Goal: Task Accomplishment & Management: Complete application form

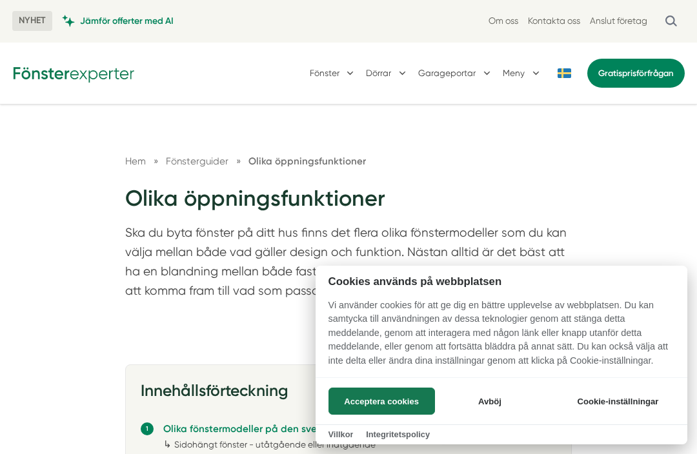
click at [505, 408] on button "Avböj" at bounding box center [489, 401] width 103 height 27
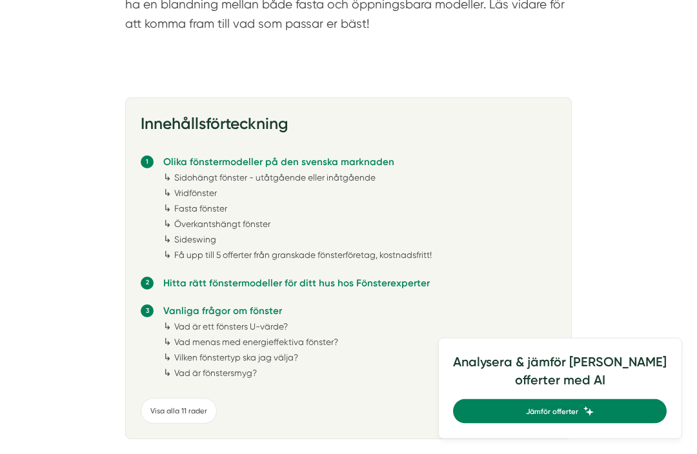
scroll to position [268, 0]
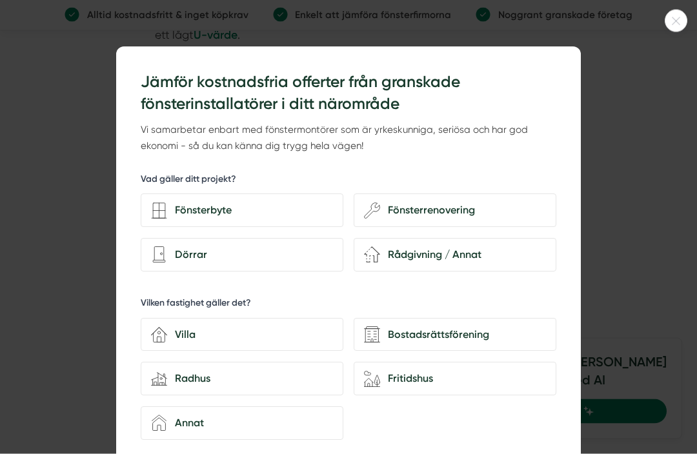
click at [670, 35] on div at bounding box center [348, 227] width 697 height 454
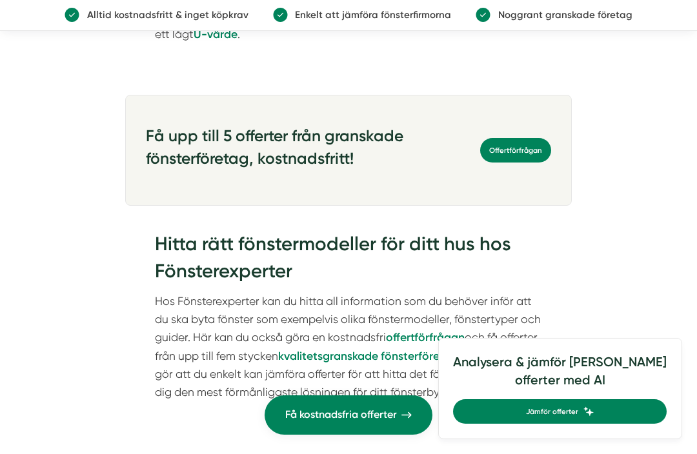
click at [668, 29] on link "Alltid kostnadsfritt & inget köpkrav Enkelt att jämföra fönsterfirmorna Noggran…" at bounding box center [348, 15] width 697 height 31
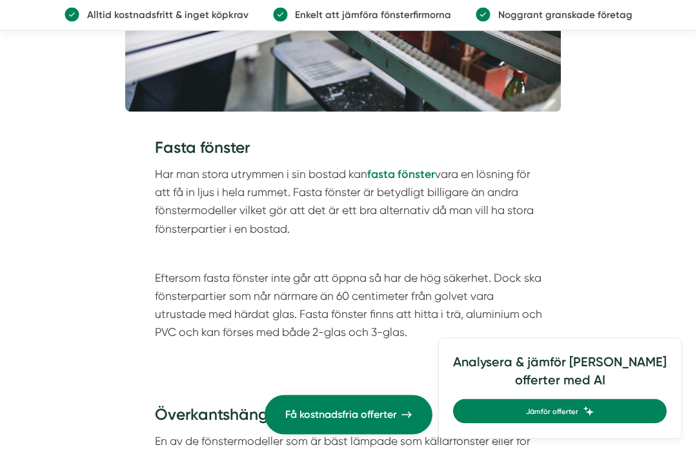
scroll to position [2279, 0]
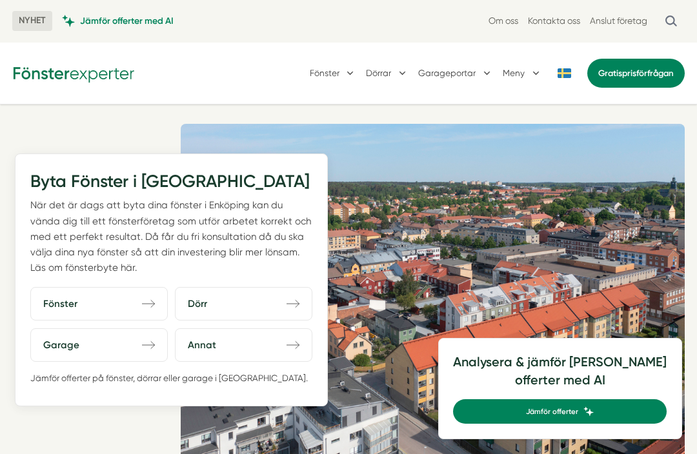
click at [70, 307] on span "Fönster" at bounding box center [60, 303] width 34 height 15
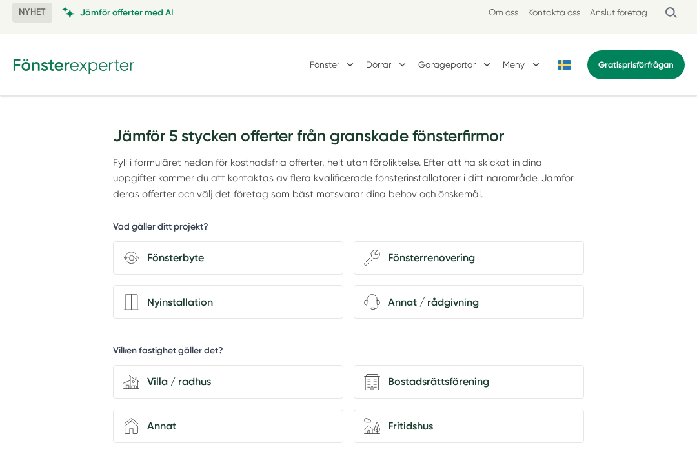
scroll to position [10, 0]
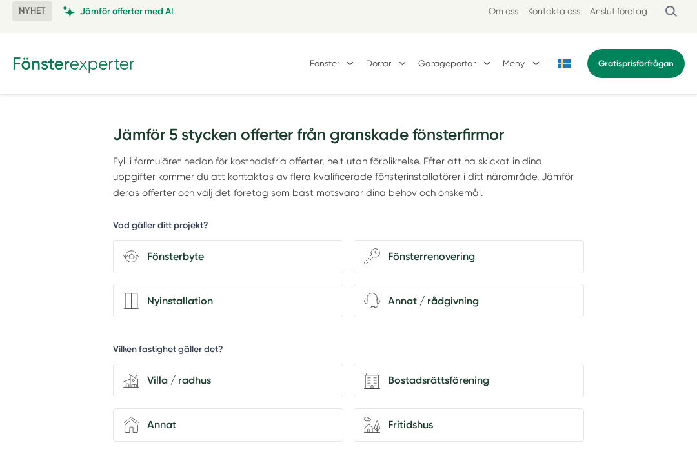
click at [168, 255] on div "Fönsterbyte" at bounding box center [236, 257] width 194 height 17
click at [0, 0] on input "Fönsterbyte" at bounding box center [0, 0] width 0 height 0
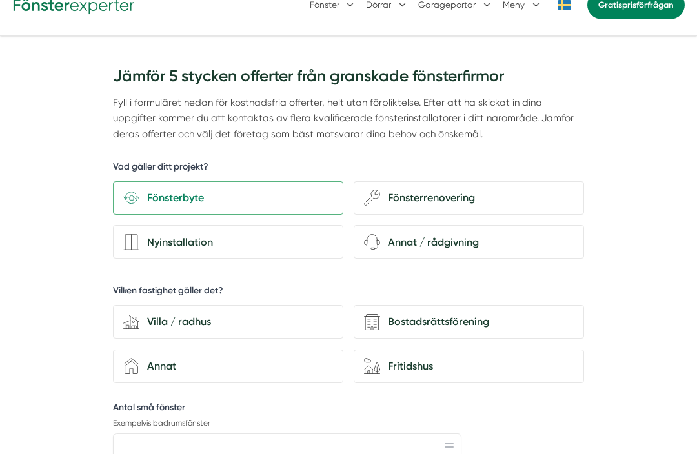
scroll to position [68, 0]
click at [167, 314] on div "Villa / radhus" at bounding box center [236, 322] width 194 height 17
click at [0, 0] on input "house-modern Villa / radhus" at bounding box center [0, 0] width 0 height 0
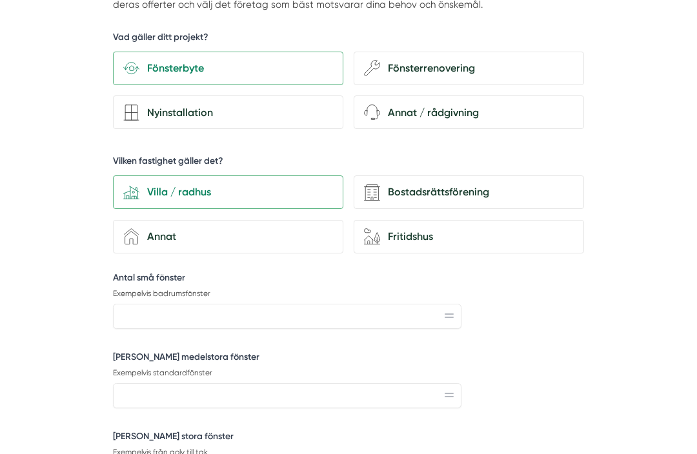
scroll to position [231, 0]
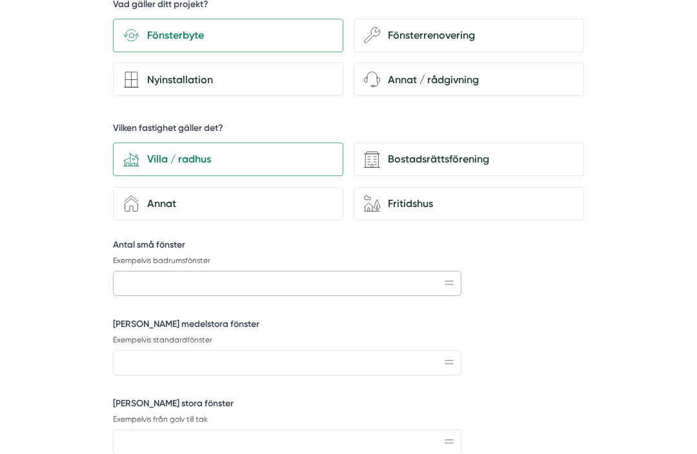
click at [143, 283] on input "Antal små fönster" at bounding box center [287, 283] width 349 height 25
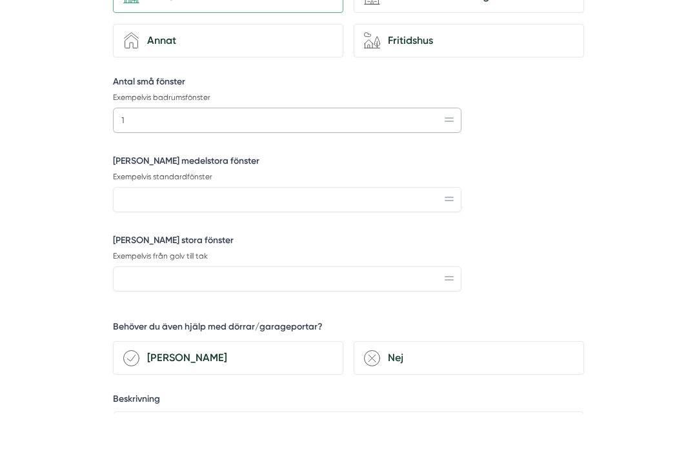
scroll to position [354, 0]
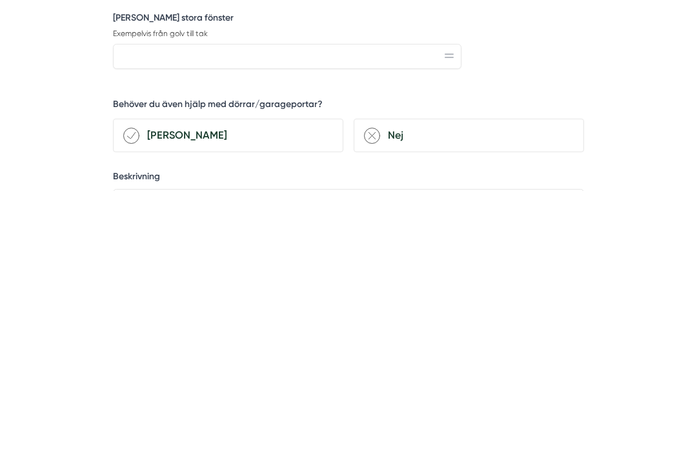
type input "1"
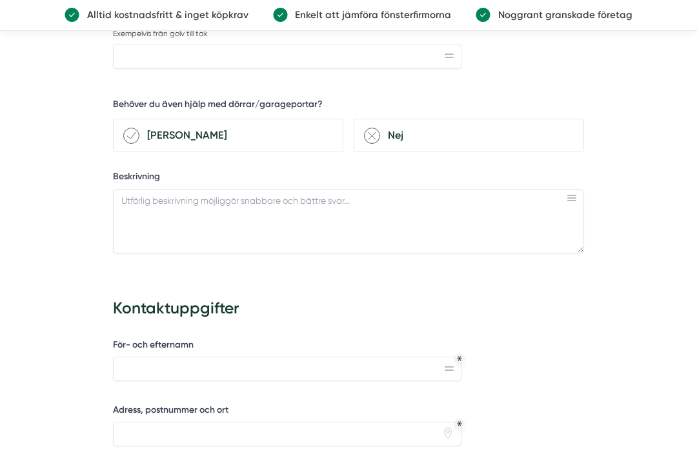
click at [414, 134] on div "Nej" at bounding box center [477, 135] width 194 height 17
click at [0, 0] on input "remove-circle Nej" at bounding box center [0, 0] width 0 height 0
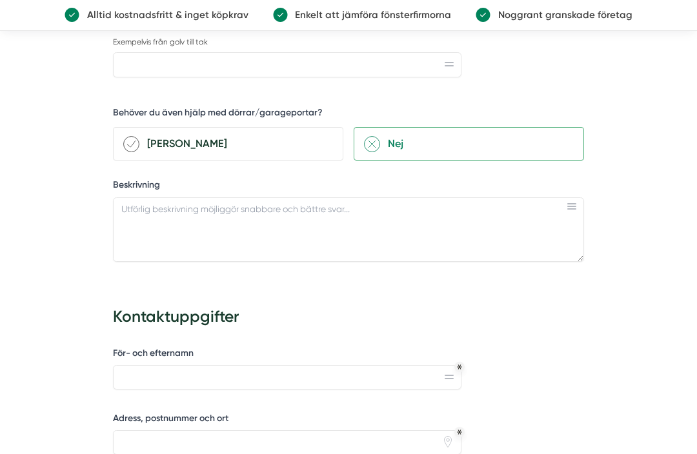
scroll to position [608, 0]
click at [159, 214] on textarea "Beskrivning" at bounding box center [348, 230] width 471 height 65
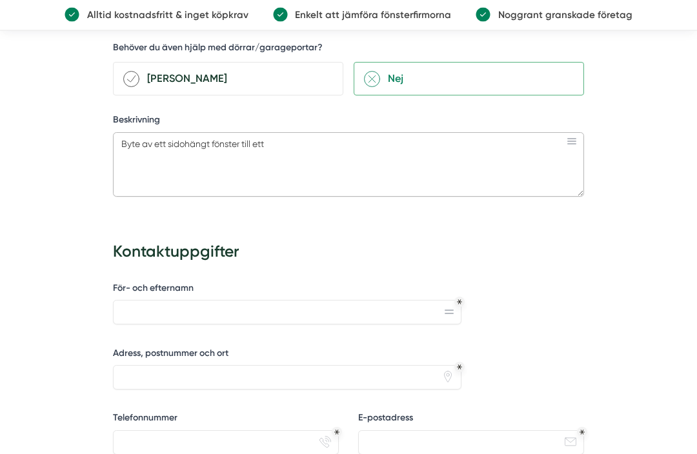
scroll to position [656, 0]
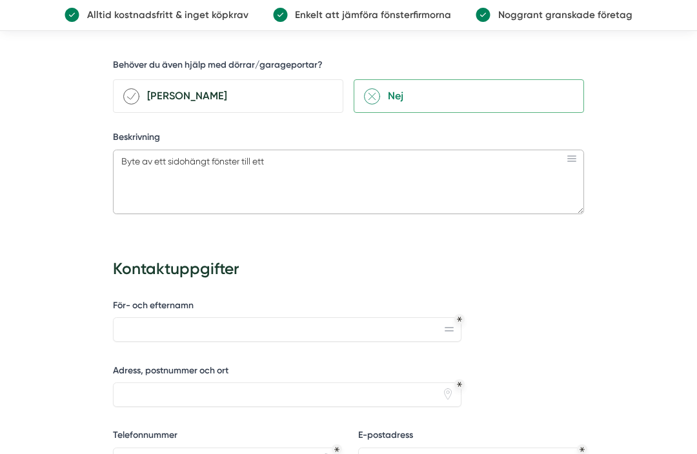
click at [307, 152] on textarea "Byte av ett sidohängt fönster till ett" at bounding box center [348, 182] width 471 height 65
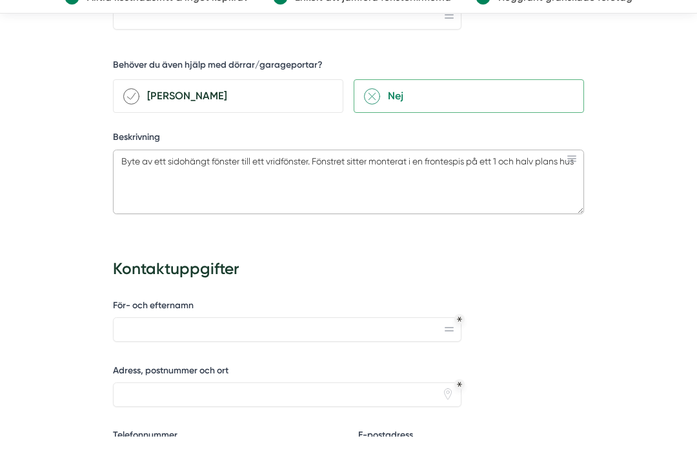
scroll to position [642, 0]
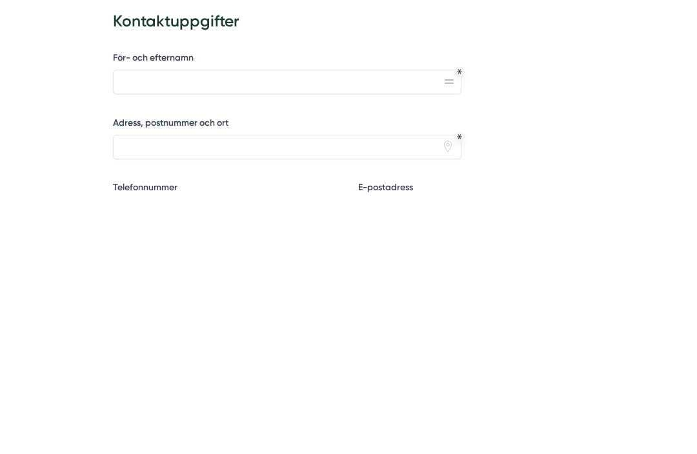
type textarea "Byte av ett sidohängt fönster till ett vridfönster. Fönstret sitter monterat i …"
click at [259, 332] on input "För- och efternamn" at bounding box center [287, 344] width 349 height 25
type input "Rulle Rylén"
click at [300, 397] on input "Adress, postnummer och ort" at bounding box center [287, 409] width 349 height 25
type input "74944 Enköping"
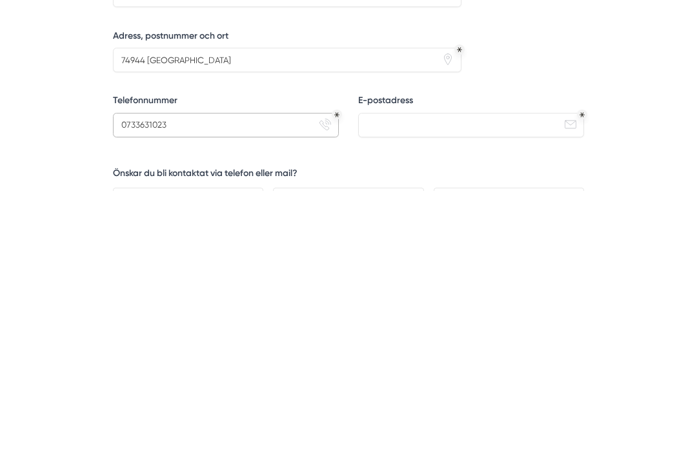
type input "0733631023"
click at [444, 376] on input "E-postadress" at bounding box center [471, 388] width 226 height 25
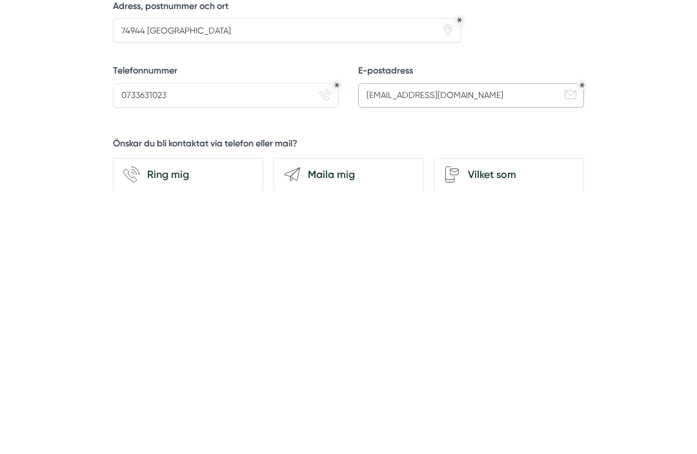
type input "rulle.rylen@gmail.com"
click at [361, 430] on div "Maila mig" at bounding box center [357, 438] width 114 height 17
click at [0, 0] on input "send-email Maila mig" at bounding box center [0, 0] width 0 height 0
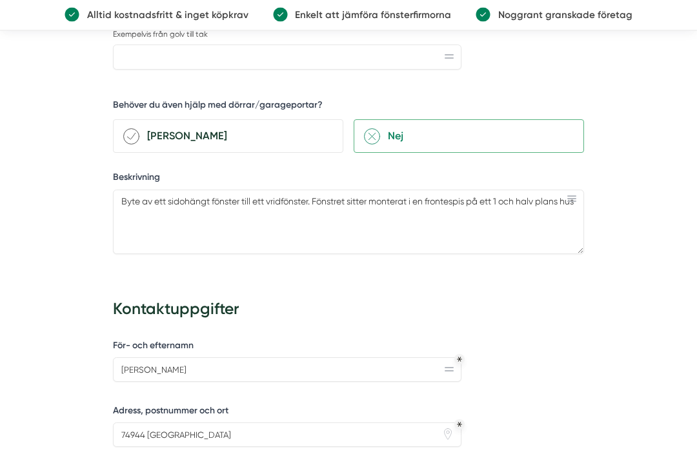
scroll to position [616, 0]
click at [474, 196] on textarea "Byte av ett sidohängt fönster till ett vridfönster. Fönstret sitter monterat i …" at bounding box center [348, 222] width 471 height 65
click at [456, 192] on textarea "Byte av ett sidohängt fönster till ett vridfönster. Fönstret sitter monterat i …" at bounding box center [348, 222] width 471 height 65
click at [662, 168] on body "NYHET Jämför offerter med AI Om oss Kontakta oss Anslut företag Fönster Dörrar …" at bounding box center [348, 341] width 697 height 1914
click at [155, 214] on textarea "Byte av ett sidohängt fönster till ett vridfönster. Fönstret sitter monterat i …" at bounding box center [348, 222] width 471 height 65
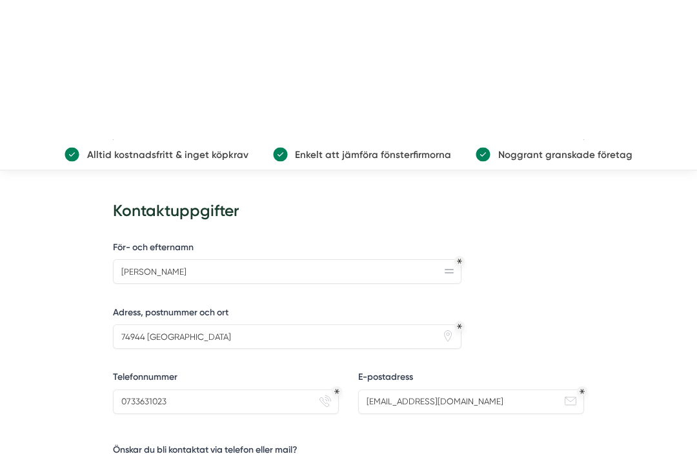
scroll to position [865, 0]
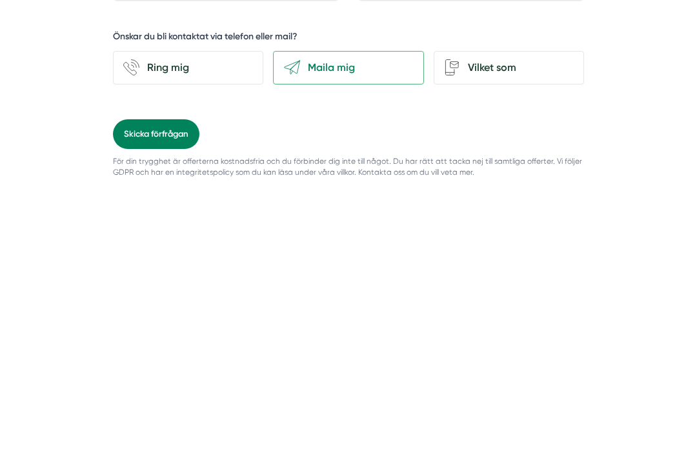
type textarea "Byte av ett sidohängt fönster till ett vridfönster. Fönstret sitter monterat i …"
click at [168, 383] on button "Skicka förfrågan" at bounding box center [156, 397] width 86 height 29
